Goal: Task Accomplishment & Management: Use online tool/utility

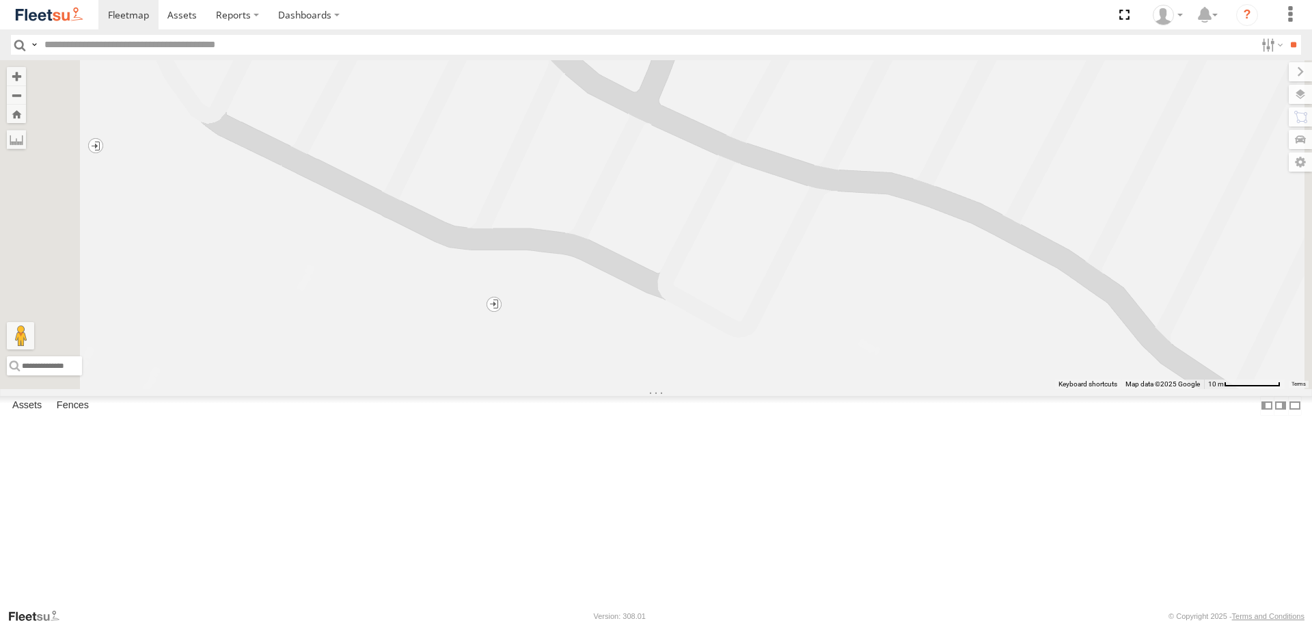
click at [65, 18] on img at bounding box center [49, 14] width 71 height 18
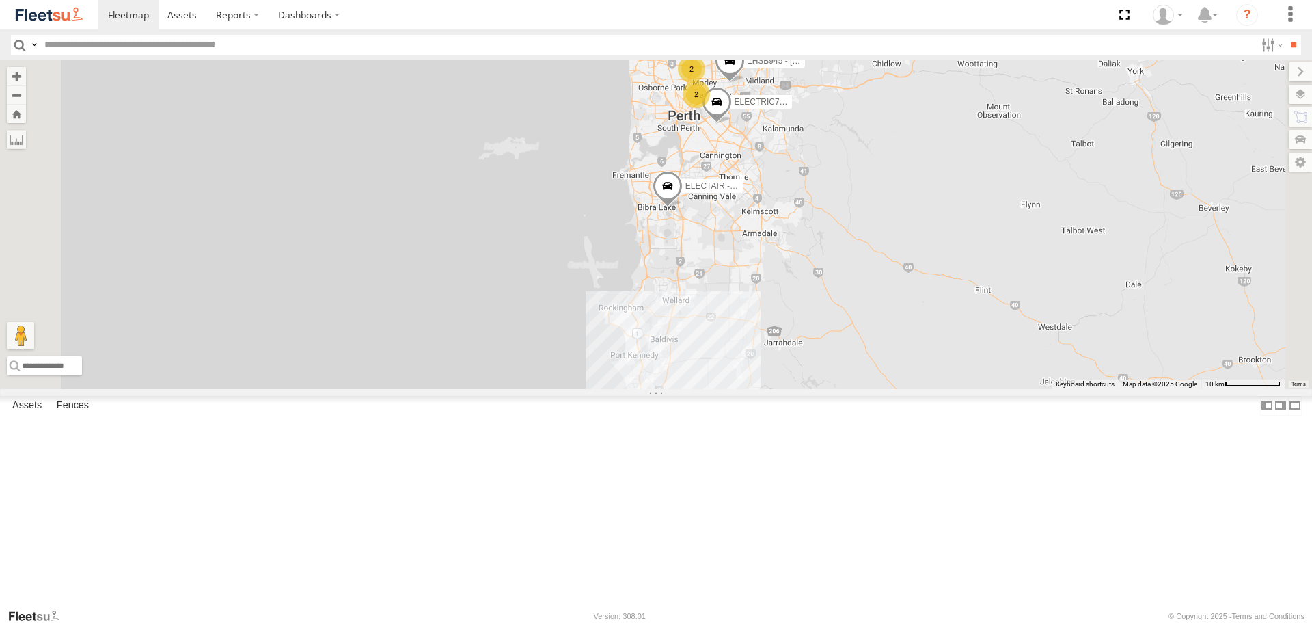
click at [683, 208] on span at bounding box center [668, 189] width 30 height 37
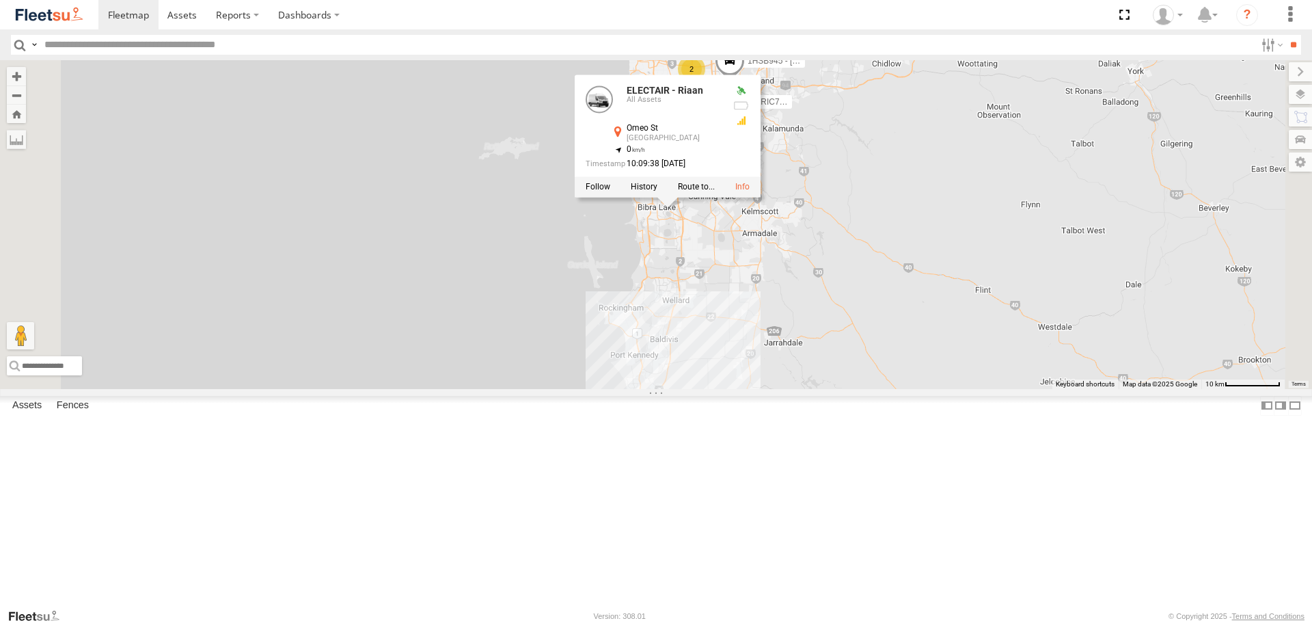
click at [599, 489] on span at bounding box center [584, 470] width 30 height 37
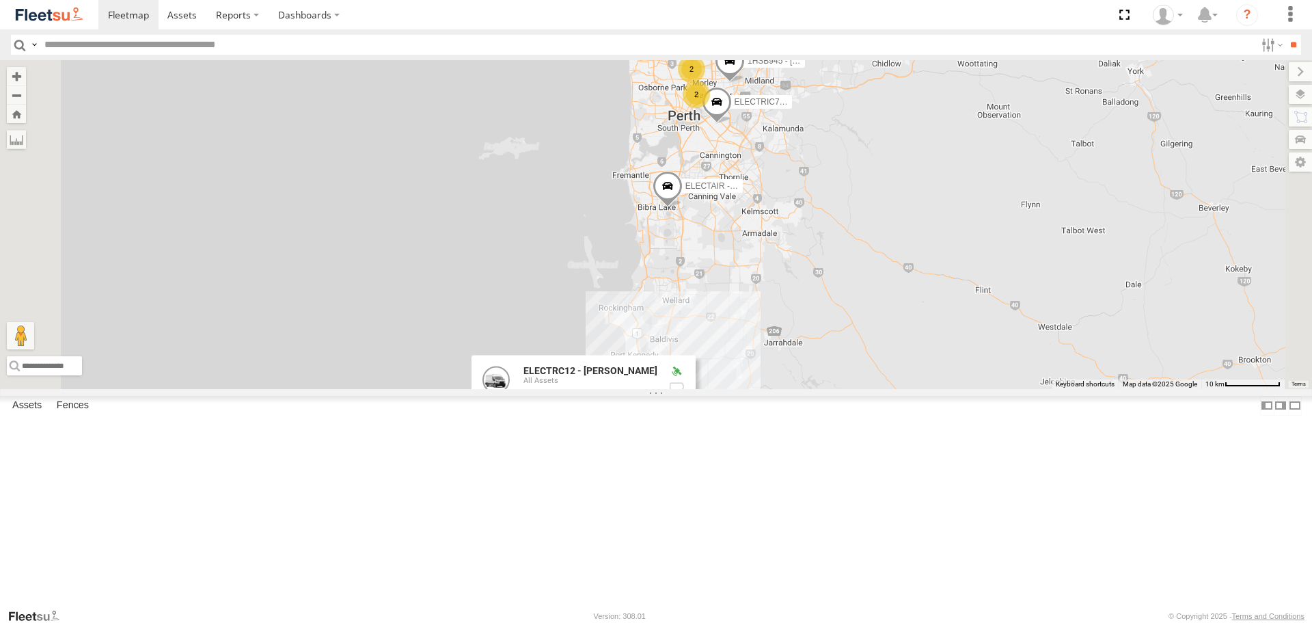
click at [914, 246] on div "ELECTRIC7 - John ELECTRIC3 - Leo ELECTRC12 - Harry ELECTAIR - Riaan ELECTRC14 -…" at bounding box center [656, 224] width 1312 height 328
drag, startPoint x: 845, startPoint y: 262, endPoint x: 879, endPoint y: 320, distance: 67.4
click at [879, 320] on div "ELECTRIC7 - John ELECTRIC3 - Leo ELECTRC12 - Harry ELECTAIR - Riaan ELECTRC14 -…" at bounding box center [656, 224] width 1312 height 328
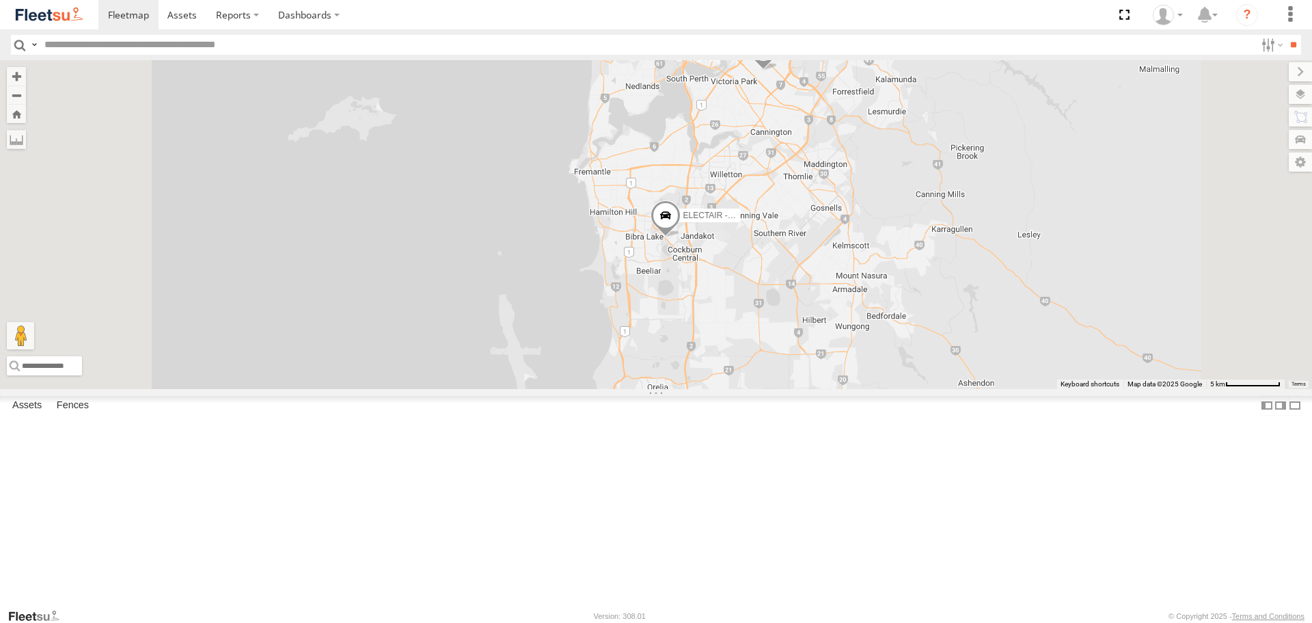
drag, startPoint x: 817, startPoint y: 237, endPoint x: 851, endPoint y: 280, distance: 55.0
click at [851, 280] on div "ELECTRIC7 - John ELECTRIC3 - Leo ELECTRC12 - Harry ELECTAIR - Riaan ELECTRC14 -…" at bounding box center [656, 224] width 1312 height 328
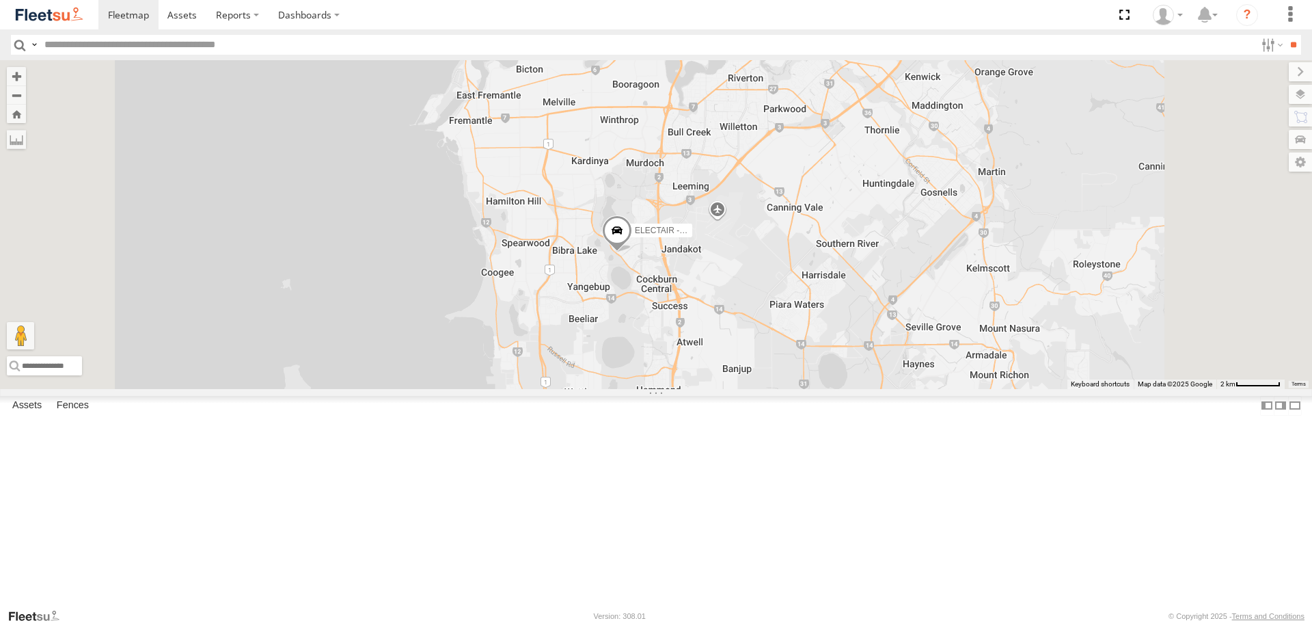
click at [0, 0] on span at bounding box center [0, 0] width 0 height 0
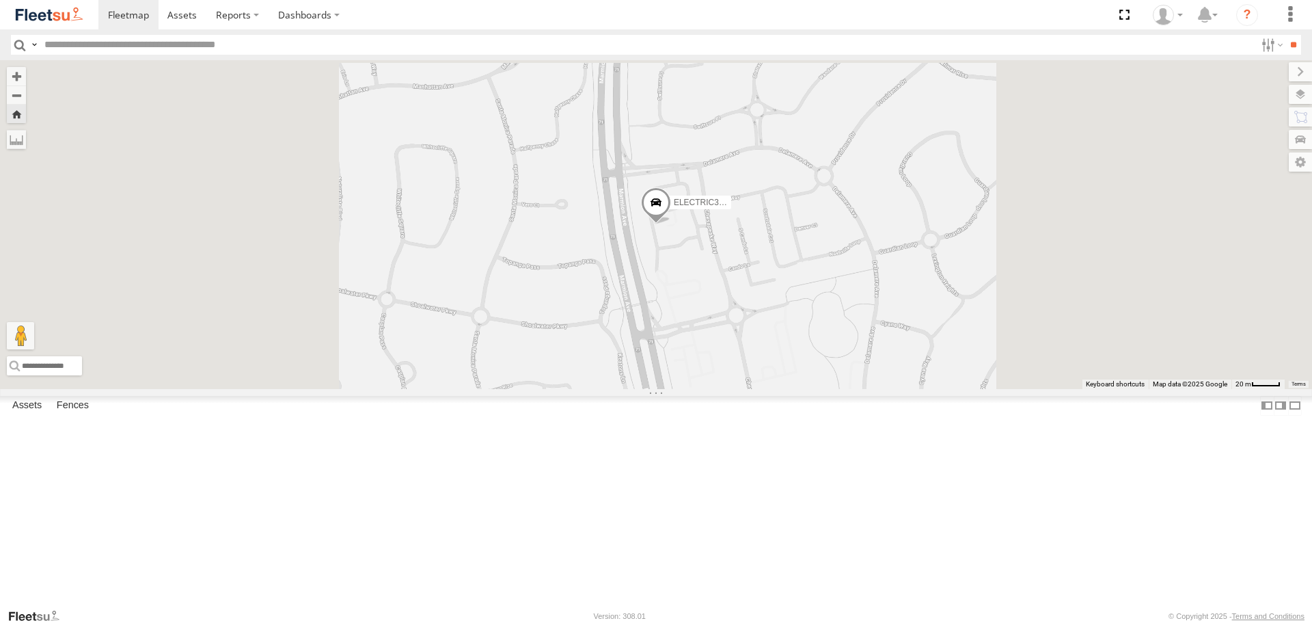
click at [671, 224] on span at bounding box center [656, 205] width 30 height 37
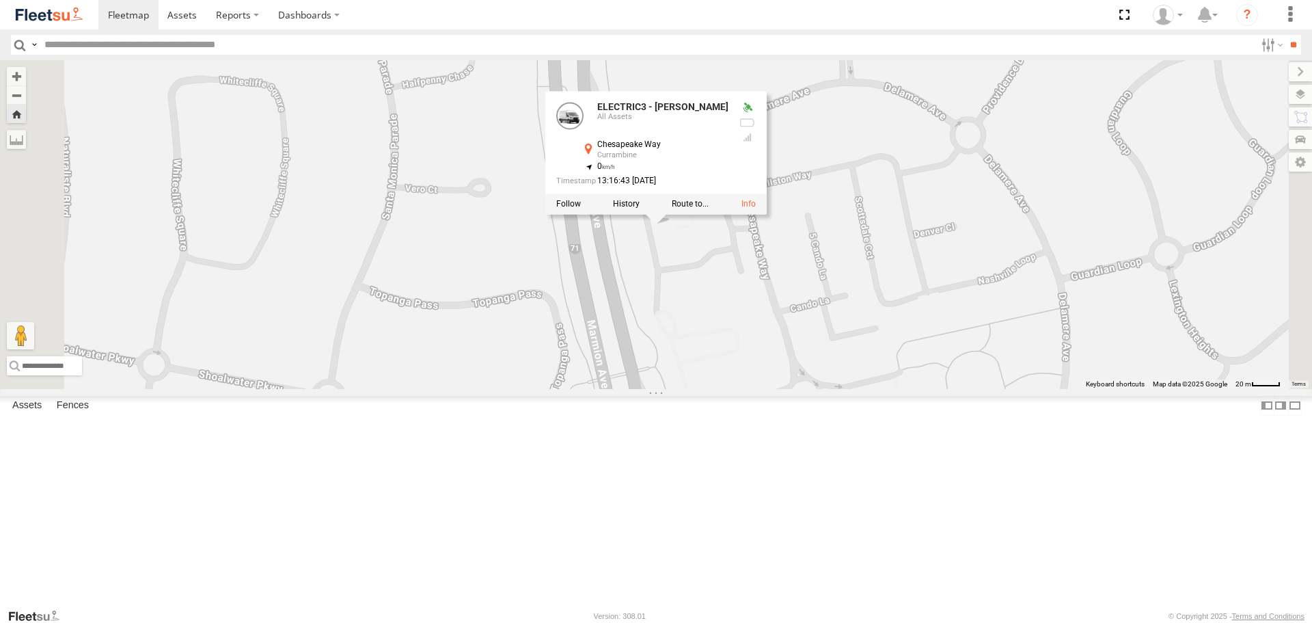
click at [875, 388] on div "ELECTRIC3 - Leo ELECTRIC3 - Leo All Assets Chesapeake Way Currambine -31.73718 …" at bounding box center [656, 224] width 1312 height 328
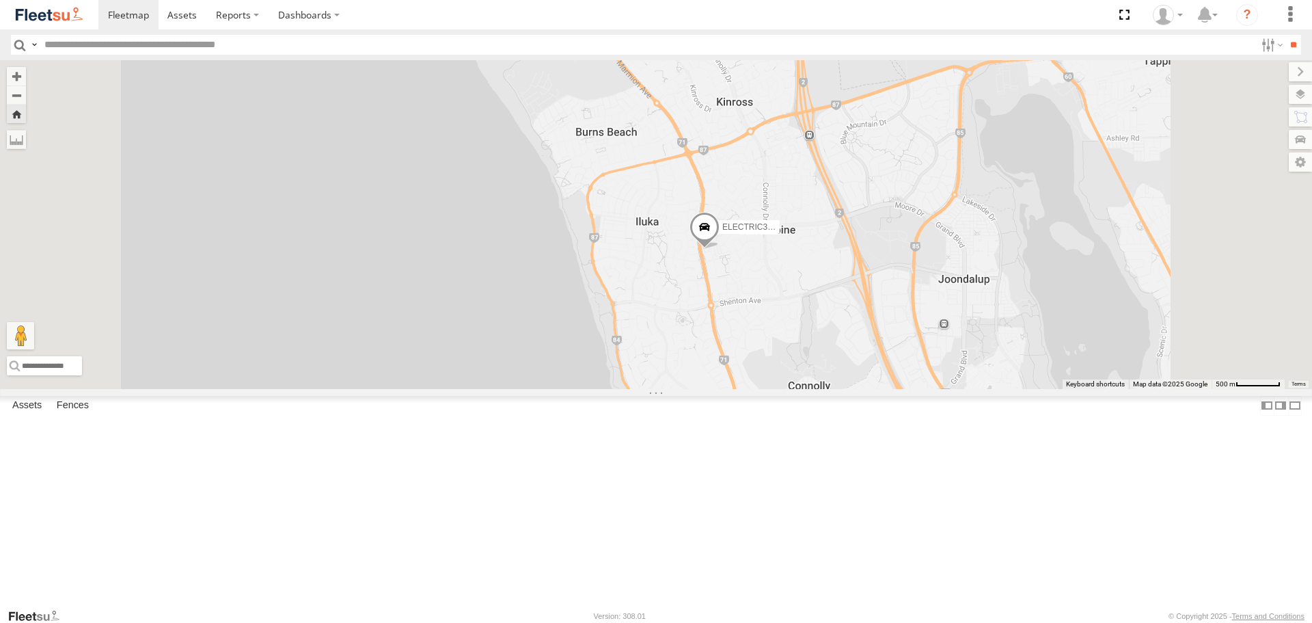
click at [720, 249] on span at bounding box center [705, 231] width 30 height 37
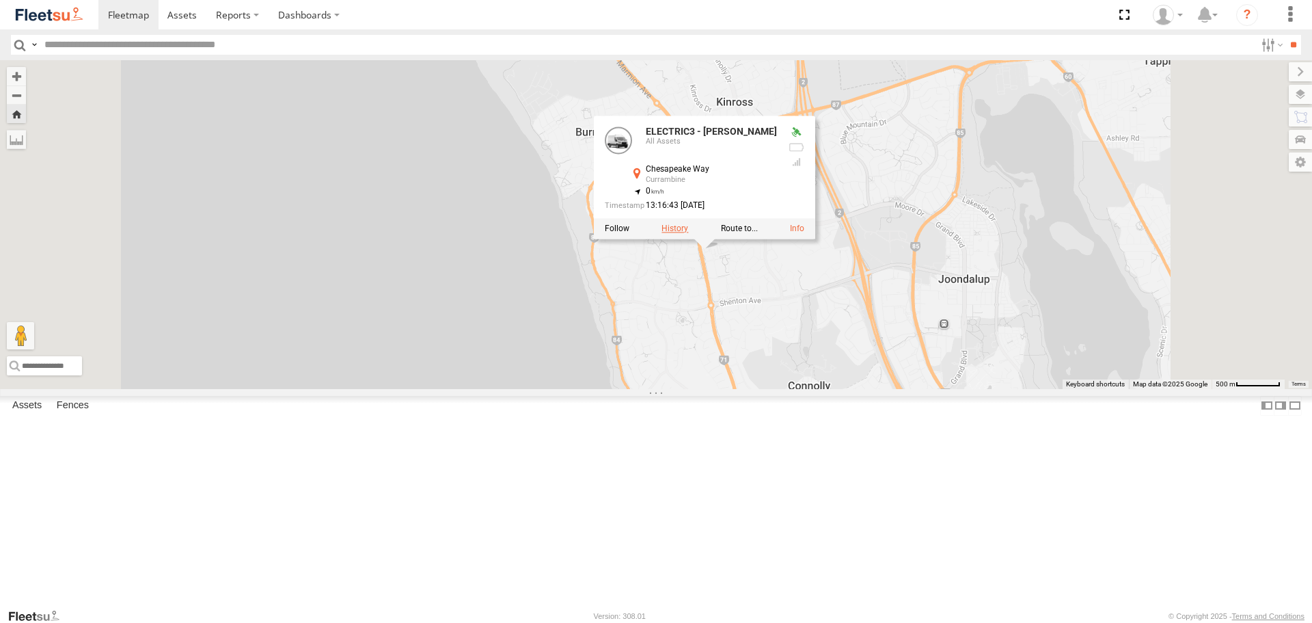
click at [688, 234] on label at bounding box center [675, 229] width 27 height 10
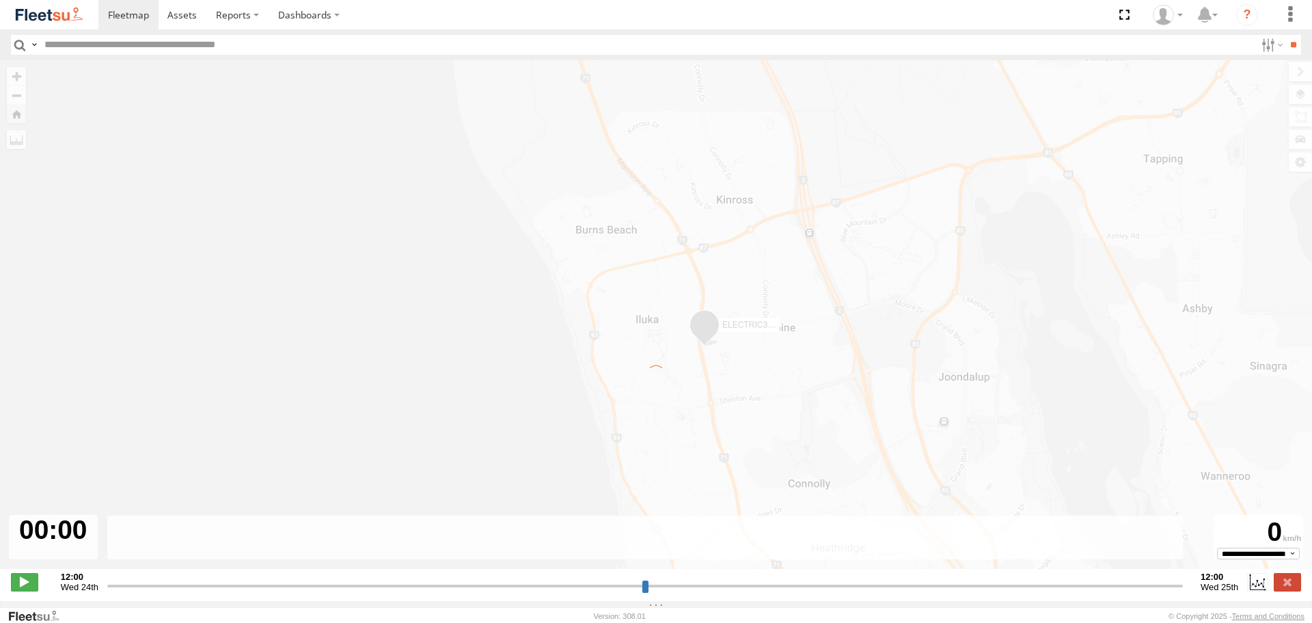
type input "**********"
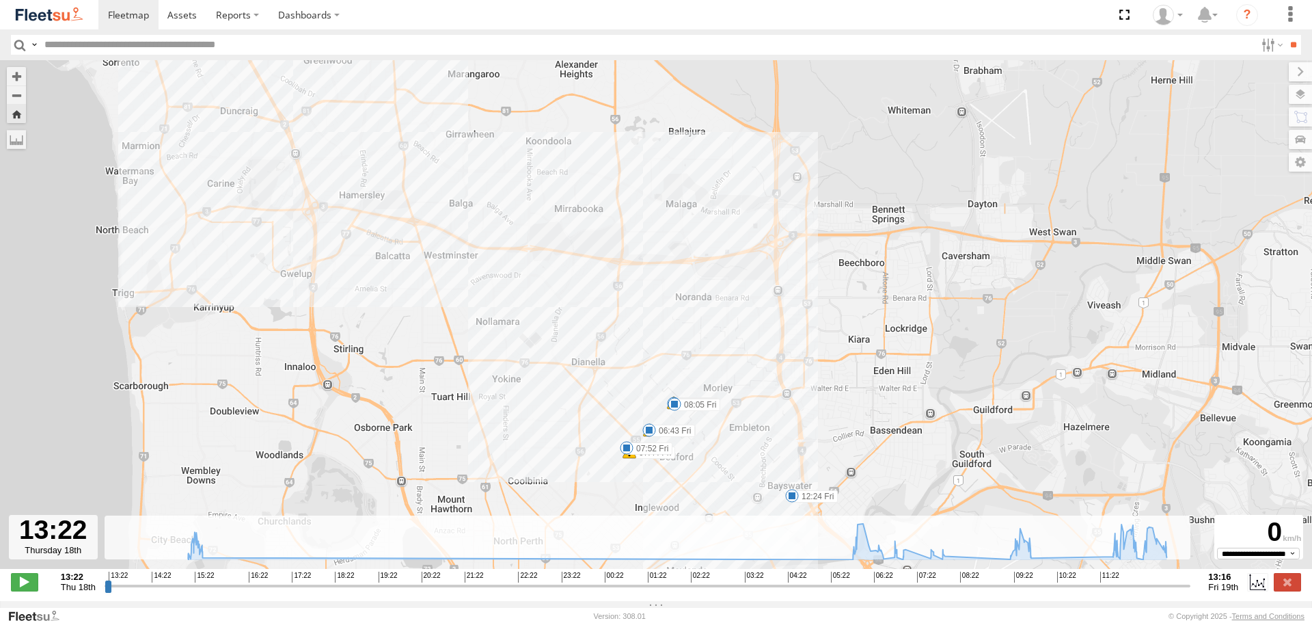
click at [59, 15] on img at bounding box center [49, 14] width 71 height 18
